Goal: Navigation & Orientation: Find specific page/section

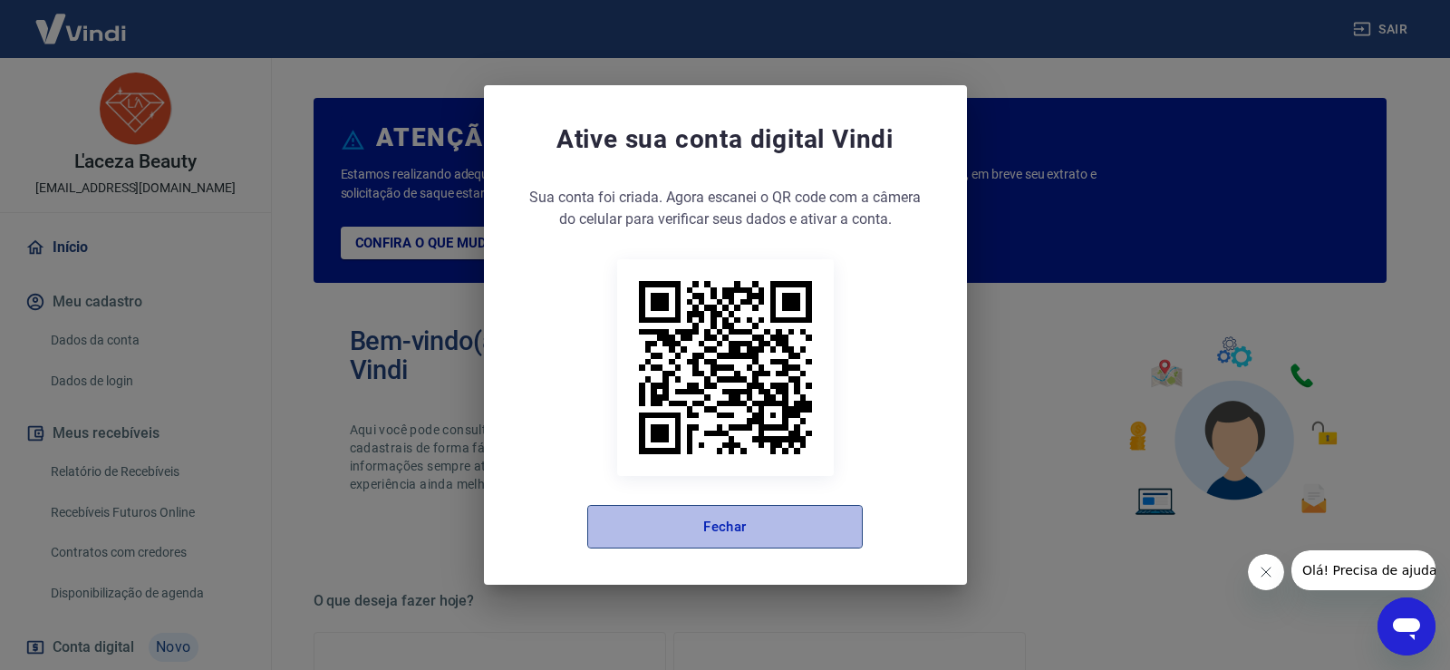
click at [738, 533] on button "Fechar" at bounding box center [724, 526] width 275 height 43
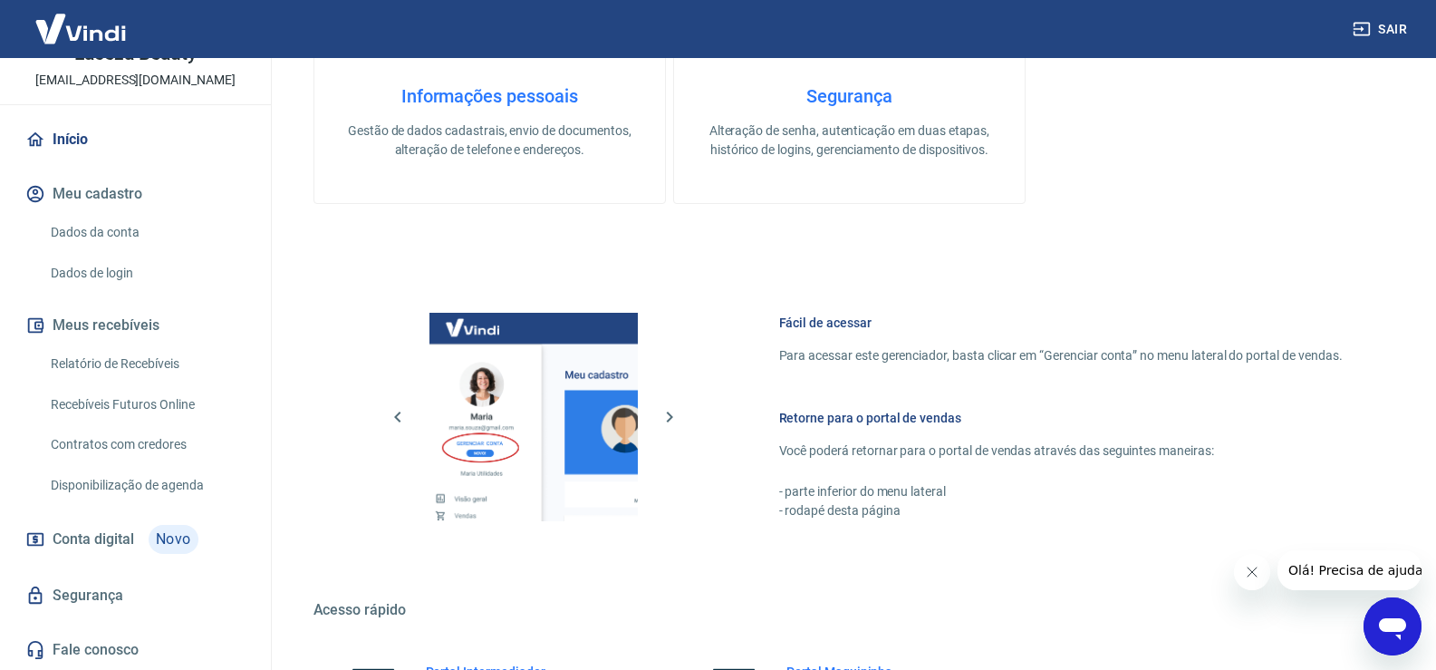
scroll to position [931, 0]
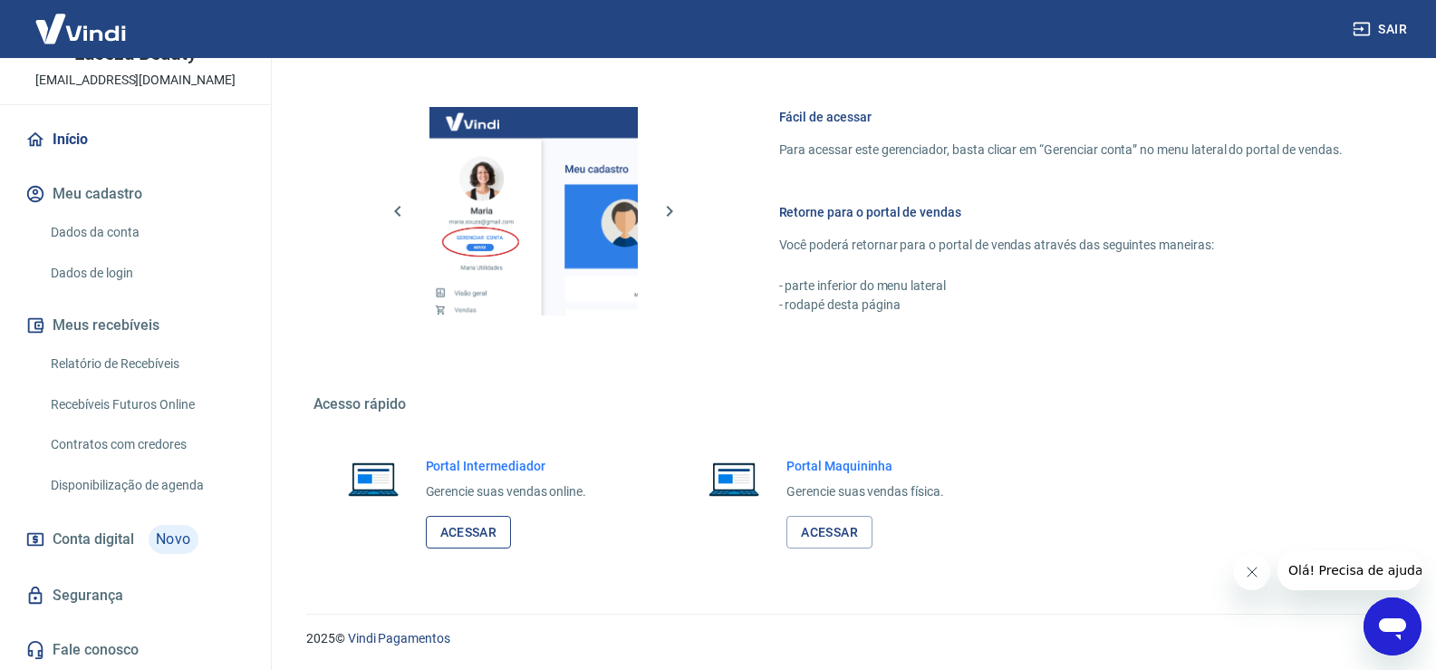
click at [425, 523] on div "Portal Intermediador Gerencie suas vendas online. Acessar" at bounding box center [488, 503] width 351 height 136
click at [444, 529] on link "Acessar" at bounding box center [469, 533] width 86 height 34
